Goal: Task Accomplishment & Management: Complete application form

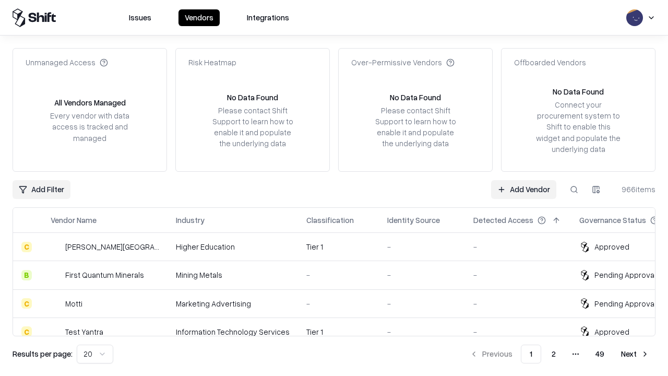
click at [523, 189] on link "Add Vendor" at bounding box center [523, 189] width 65 height 19
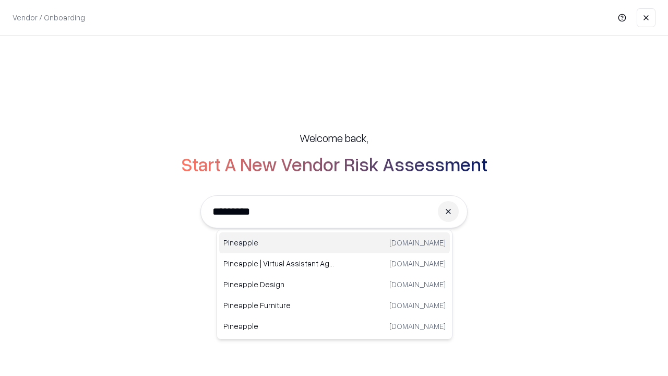
click at [334, 243] on div "Pineapple [DOMAIN_NAME]" at bounding box center [334, 242] width 231 height 21
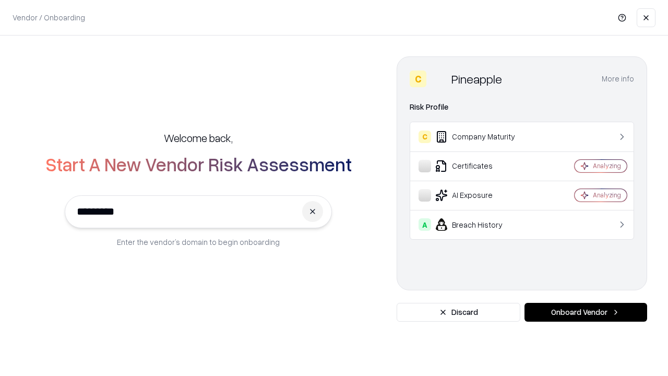
type input "*********"
click at [585, 312] on button "Onboard Vendor" at bounding box center [585, 312] width 123 height 19
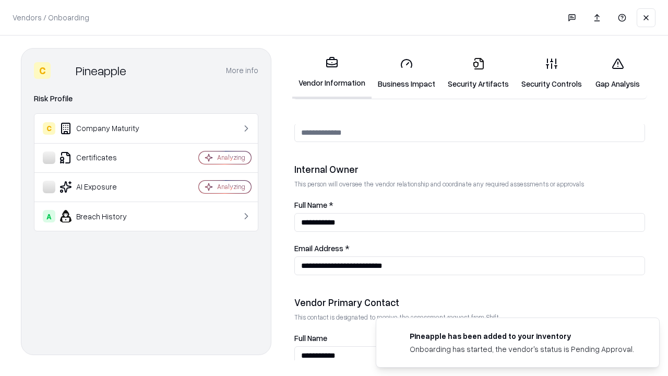
scroll to position [540, 0]
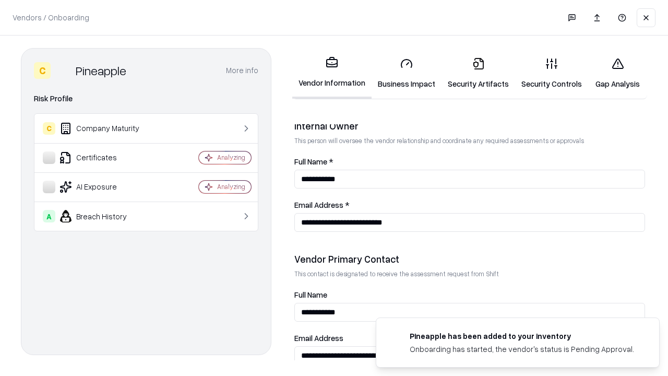
click at [478, 73] on link "Security Artifacts" at bounding box center [478, 73] width 74 height 49
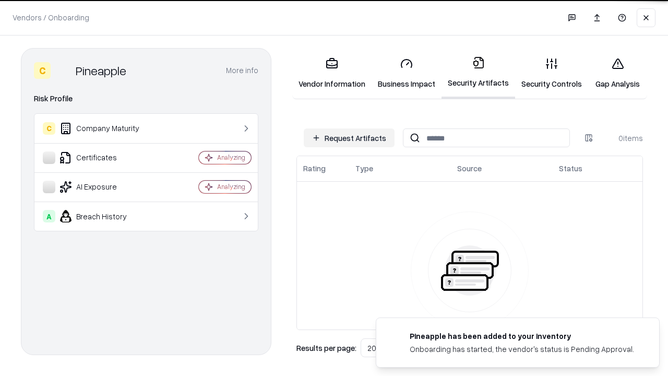
click at [349, 138] on button "Request Artifacts" at bounding box center [349, 137] width 91 height 19
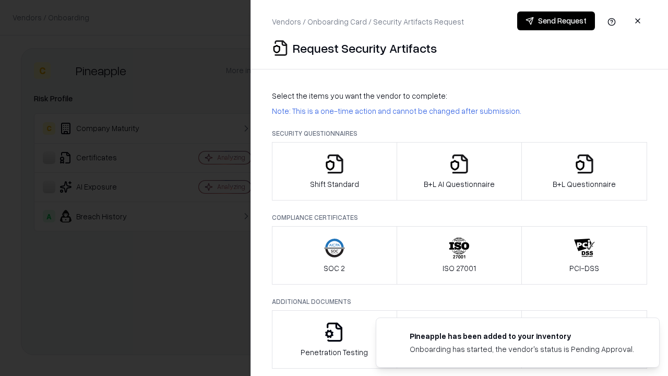
click at [584, 171] on icon "button" at bounding box center [584, 163] width 21 height 21
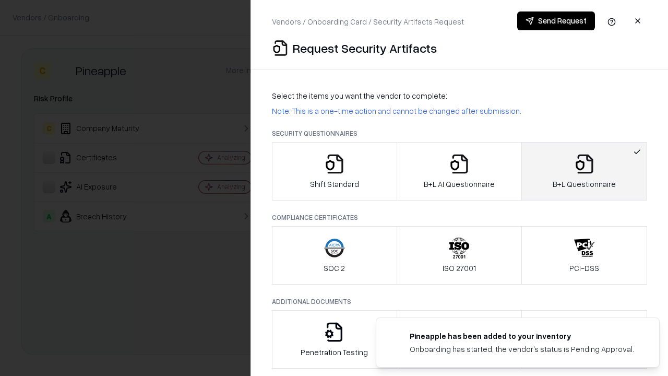
click at [458, 171] on icon "button" at bounding box center [459, 163] width 21 height 21
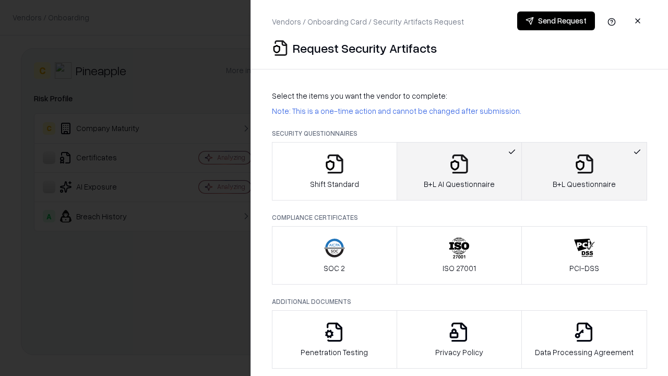
click at [555, 21] on button "Send Request" at bounding box center [556, 20] width 78 height 19
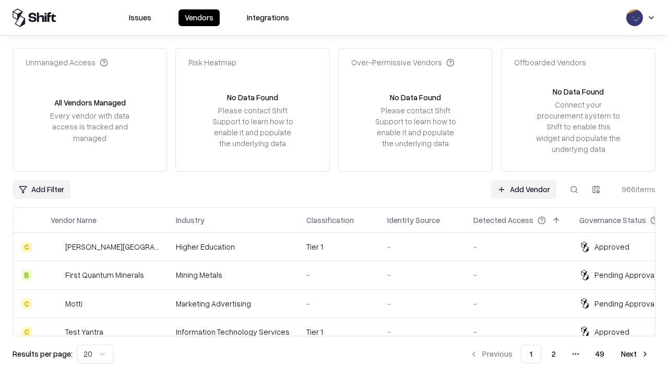
click at [574, 189] on button at bounding box center [573, 189] width 19 height 19
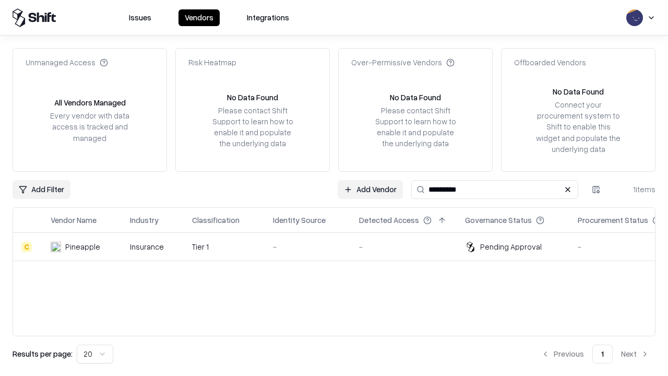
type input "*********"
click at [340, 246] on div "-" at bounding box center [307, 246] width 69 height 11
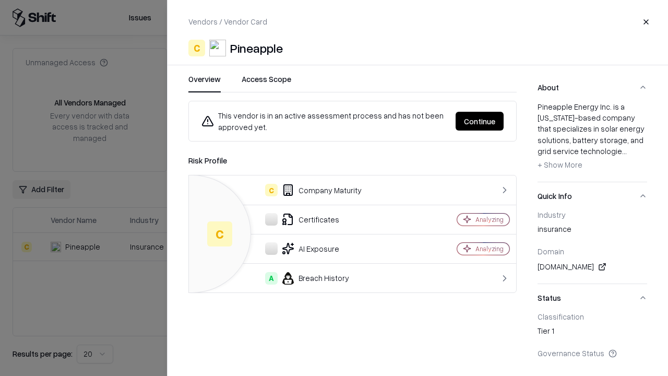
click at [479, 121] on button "Continue" at bounding box center [479, 121] width 48 height 19
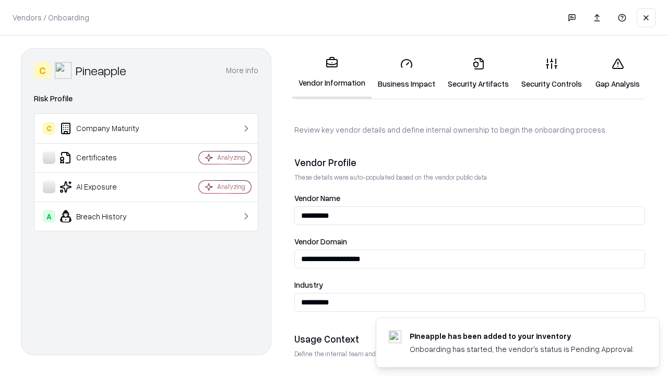
click at [478, 73] on link "Security Artifacts" at bounding box center [478, 73] width 74 height 49
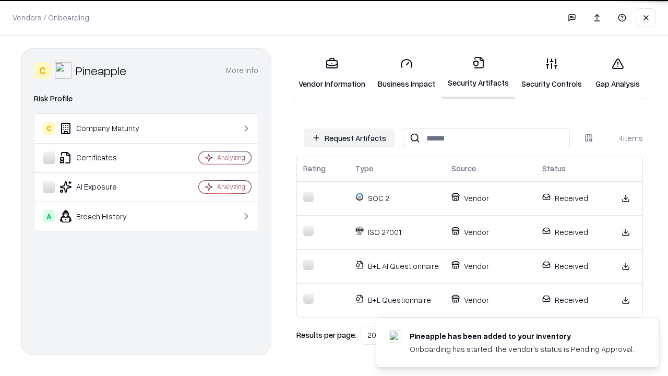
click at [617, 73] on link "Gap Analysis" at bounding box center [617, 73] width 59 height 49
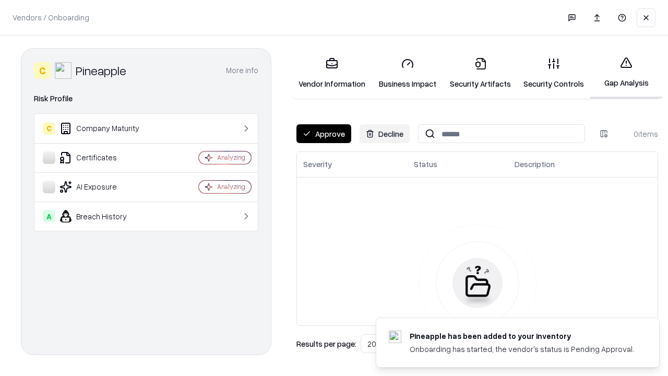
click at [323, 134] on button "Approve" at bounding box center [323, 133] width 55 height 19
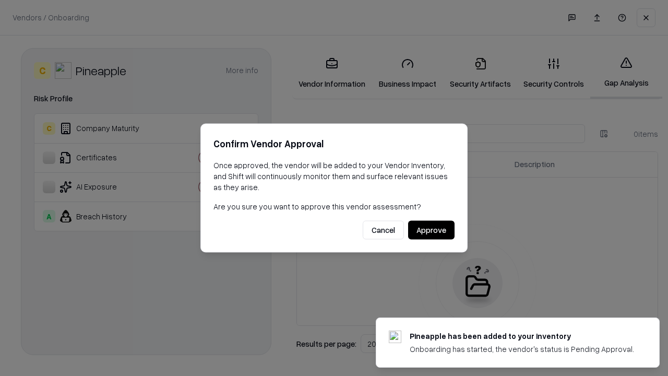
click at [431, 230] on button "Approve" at bounding box center [431, 230] width 46 height 19
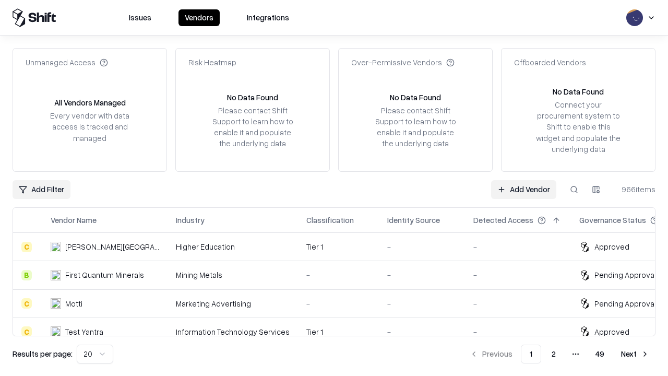
type input "*********"
click at [523, 189] on link "Add Vendor" at bounding box center [523, 189] width 65 height 19
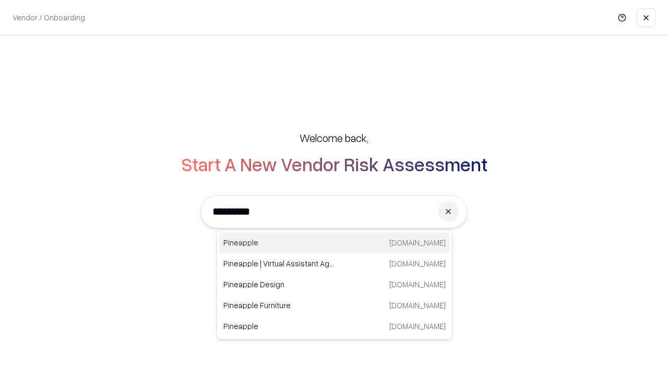
click at [334, 243] on div "Pineapple pineappleenergy.com" at bounding box center [334, 242] width 231 height 21
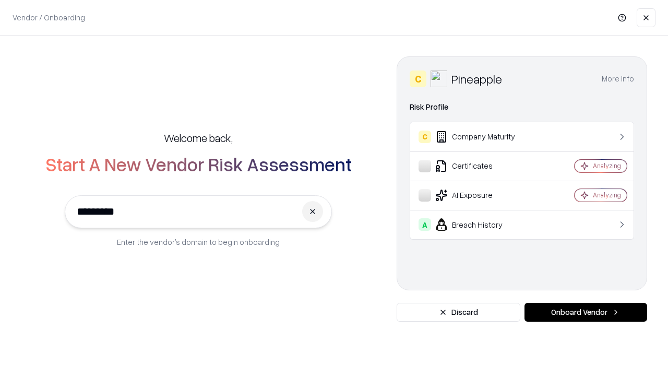
type input "*********"
click at [585, 312] on button "Onboard Vendor" at bounding box center [585, 312] width 123 height 19
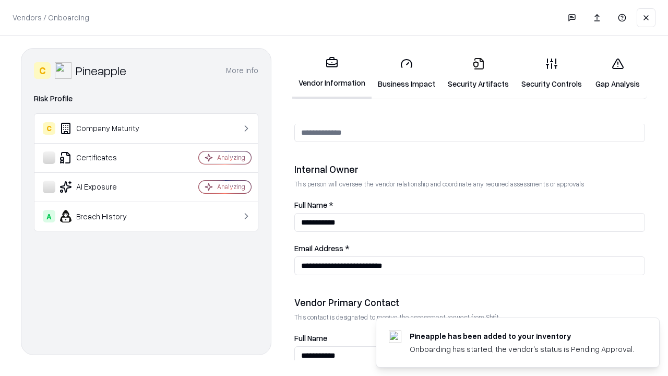
scroll to position [540, 0]
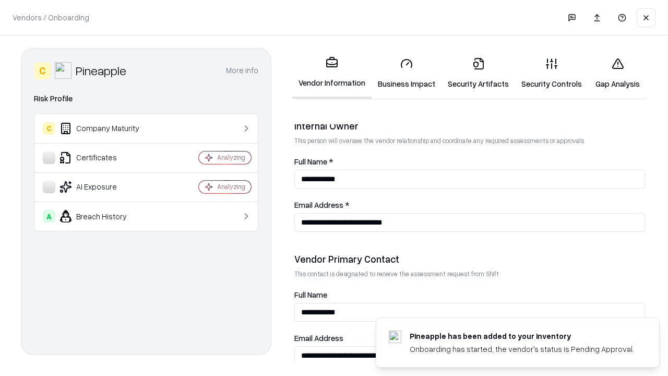
click at [617, 73] on link "Gap Analysis" at bounding box center [617, 73] width 59 height 49
